Goal: Task Accomplishment & Management: Use online tool/utility

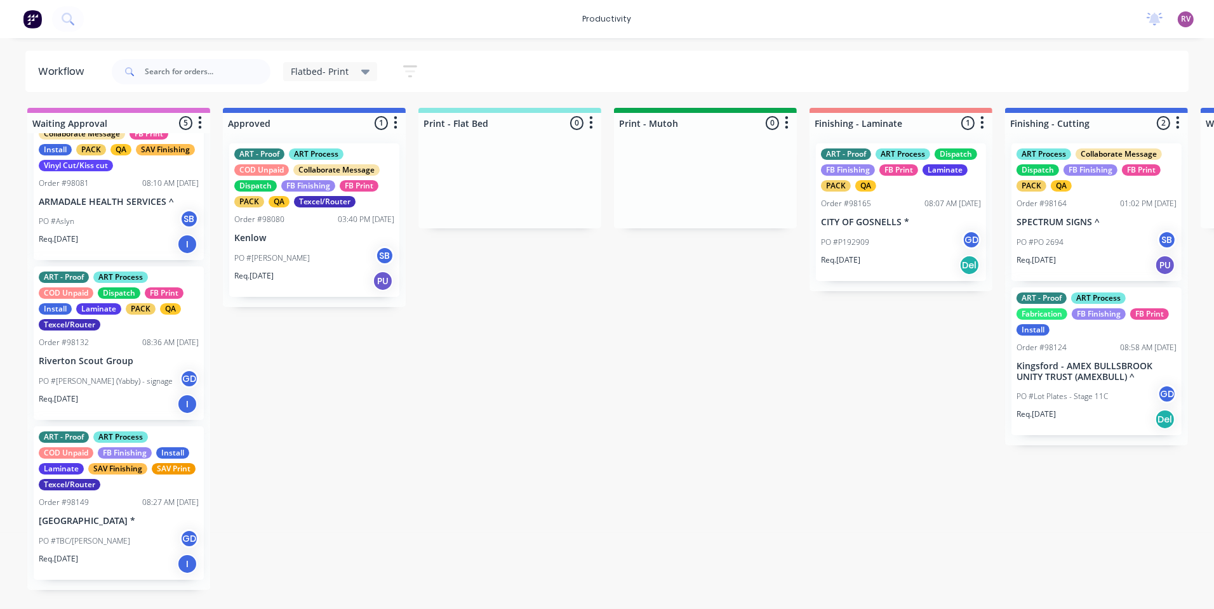
scroll to position [329, 0]
click at [134, 415] on div "Req. [DATE] I" at bounding box center [119, 405] width 160 height 22
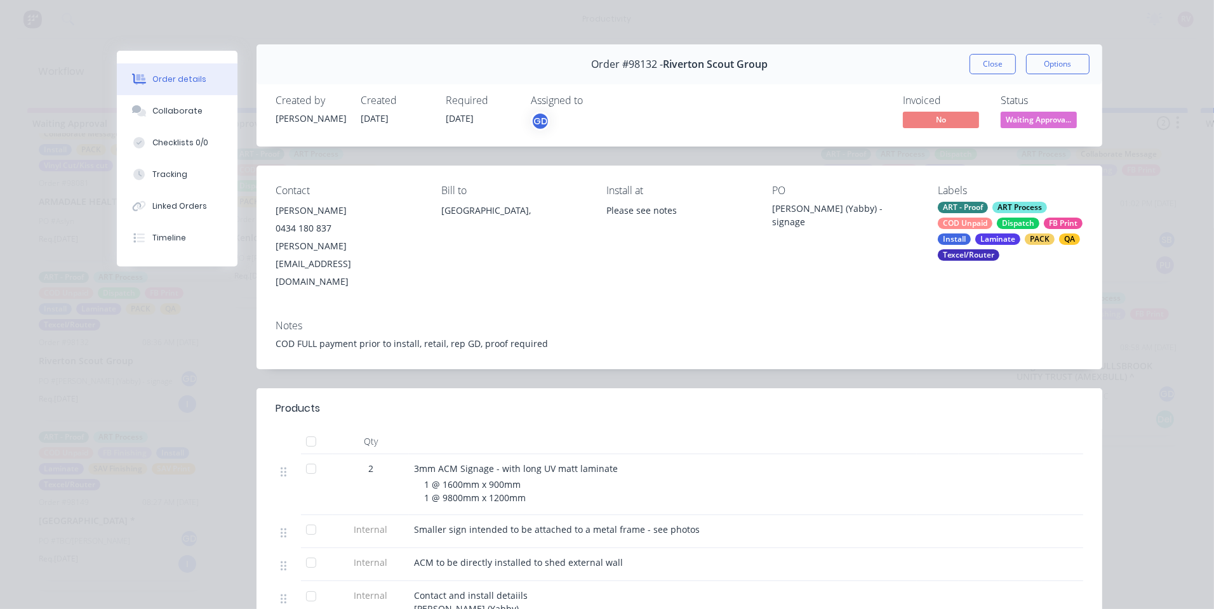
scroll to position [4, 0]
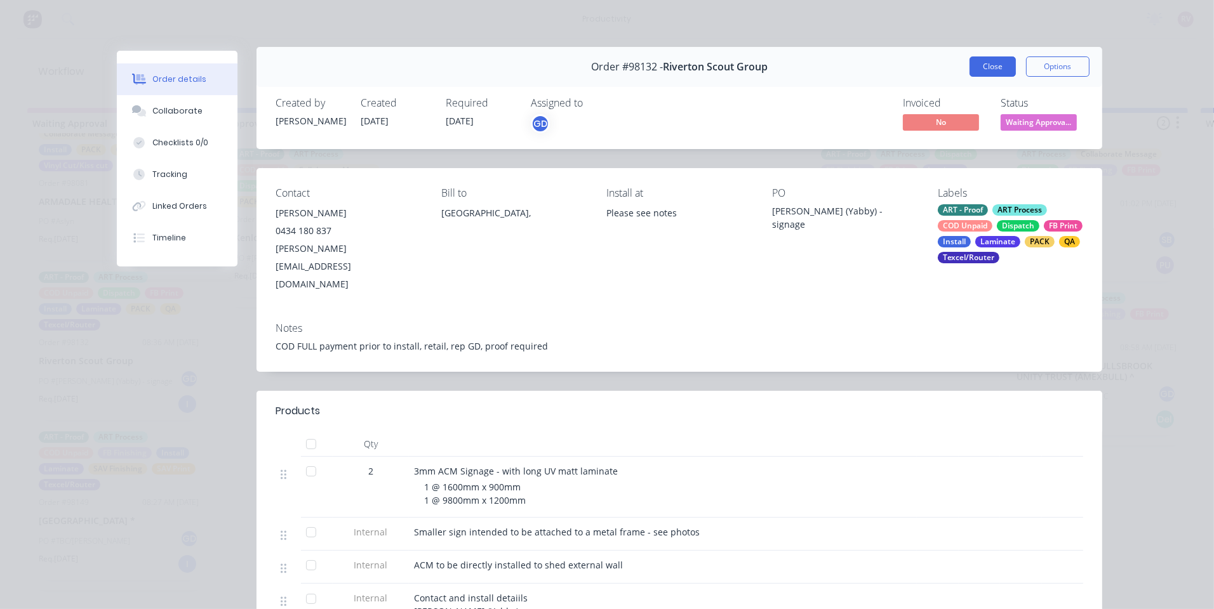
click at [992, 67] on button "Close" at bounding box center [992, 66] width 46 height 20
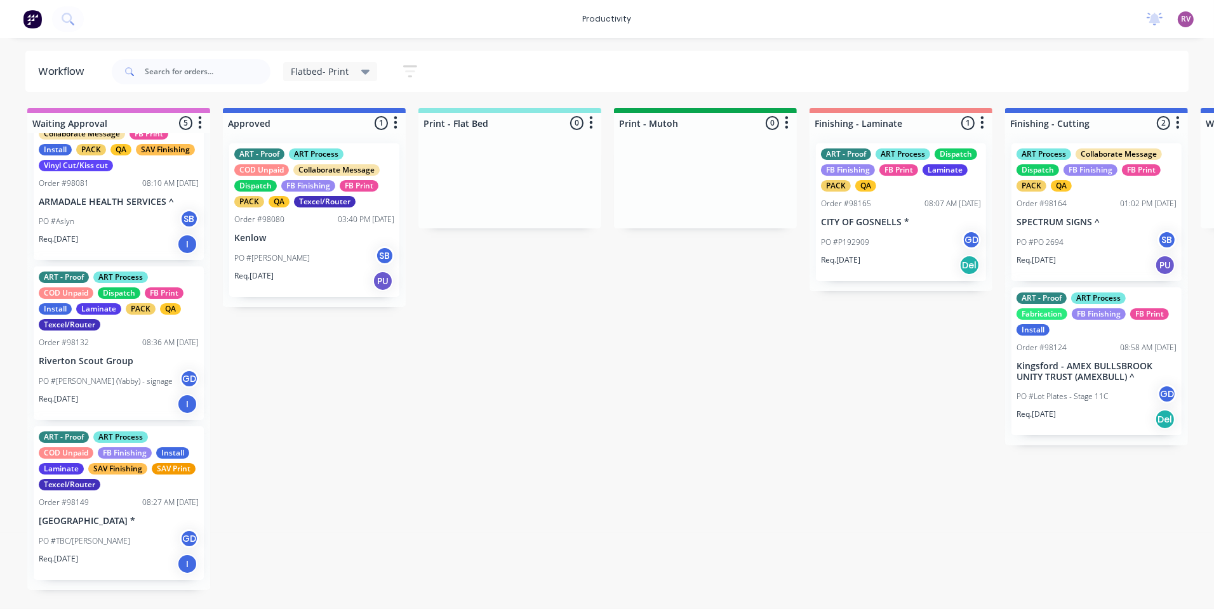
click at [150, 381] on div "PO #[PERSON_NAME] (Yabby) - signage GD" at bounding box center [119, 381] width 160 height 24
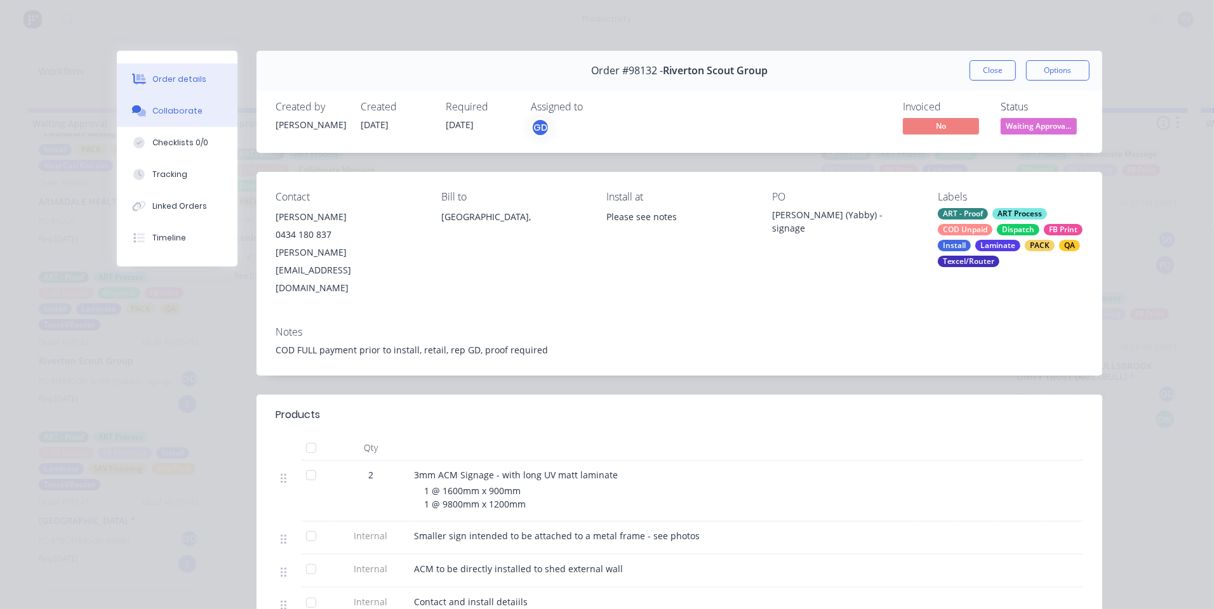
click at [159, 115] on div "Collaborate" at bounding box center [177, 110] width 50 height 11
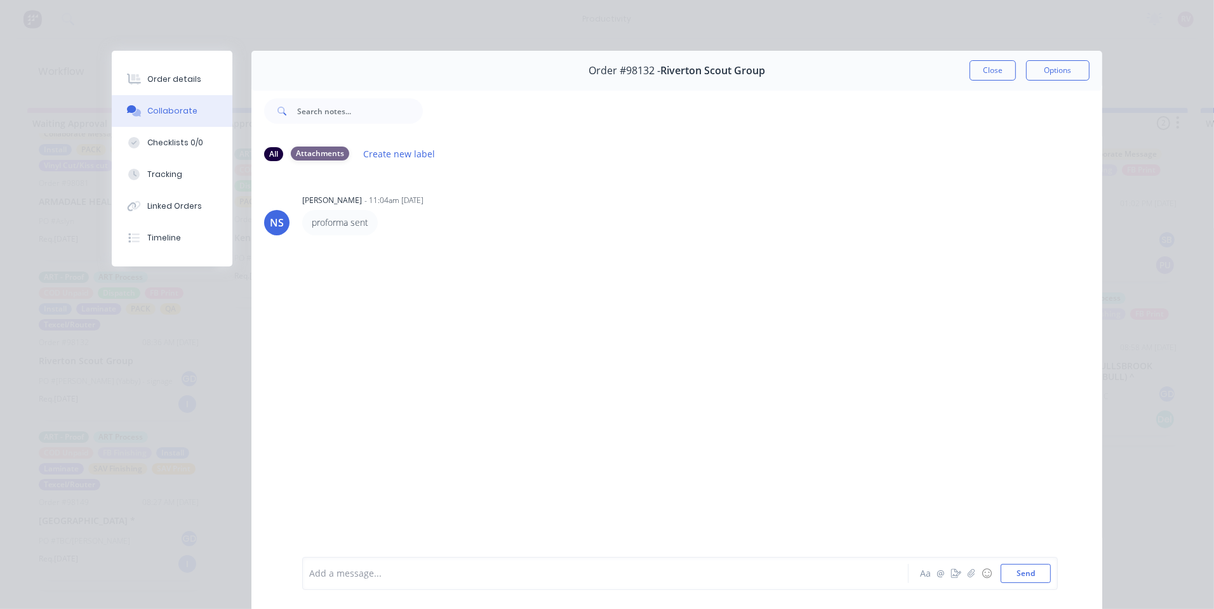
click at [322, 157] on div "Attachments" at bounding box center [320, 154] width 58 height 14
click at [273, 157] on div "All" at bounding box center [273, 154] width 19 height 14
click at [989, 70] on button "Close" at bounding box center [992, 70] width 46 height 20
